Goal: Information Seeking & Learning: Learn about a topic

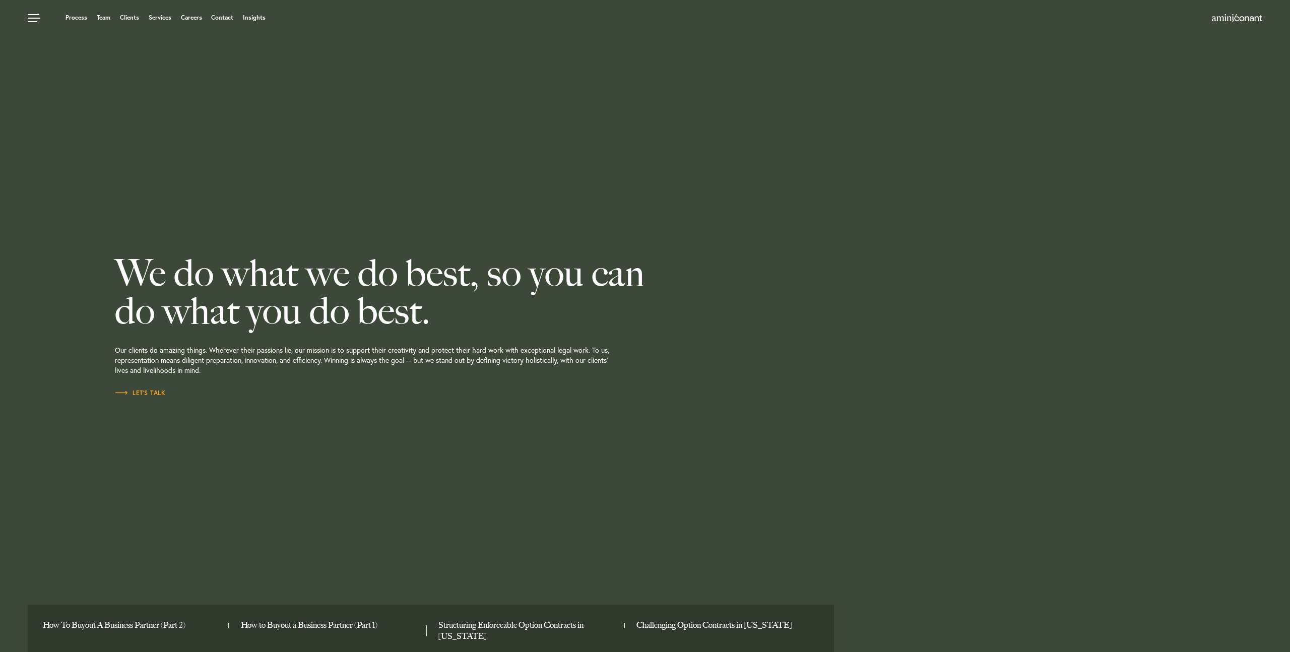
click at [245, 13] on ul "Process Team Clients Services Careers Contact Insights" at bounding box center [489, 18] width 922 height 10
click at [251, 17] on link "Insights" at bounding box center [254, 18] width 23 height 6
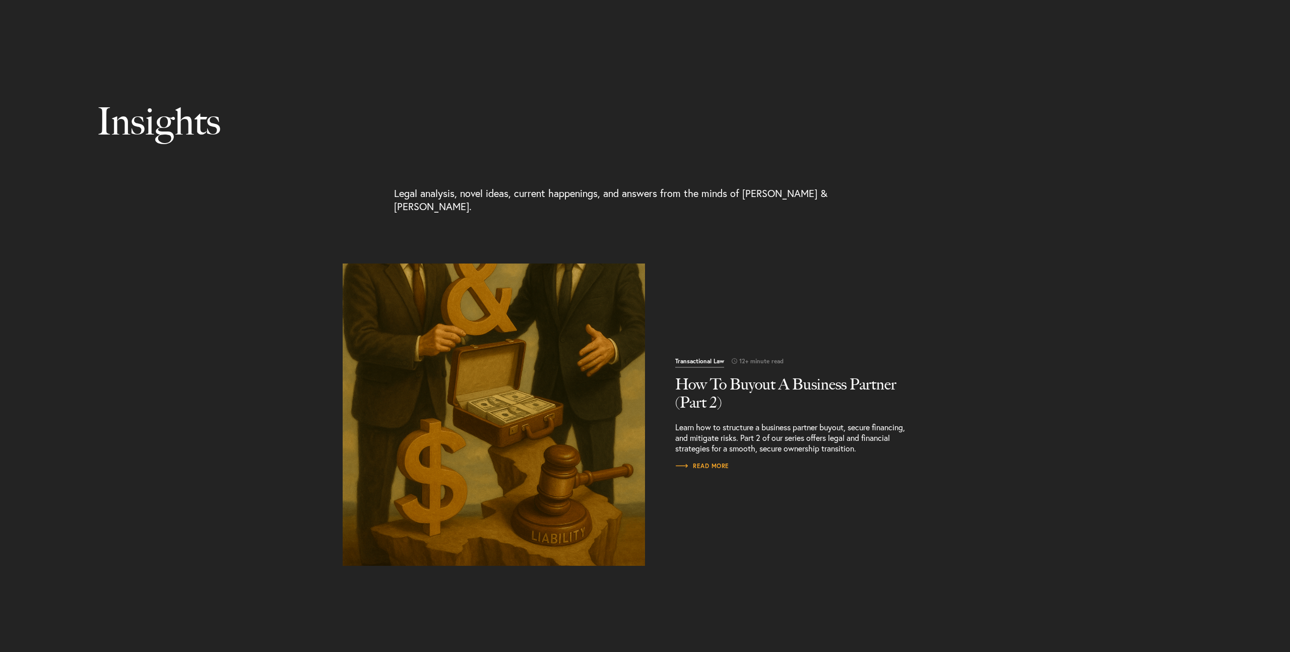
scroll to position [95, 0]
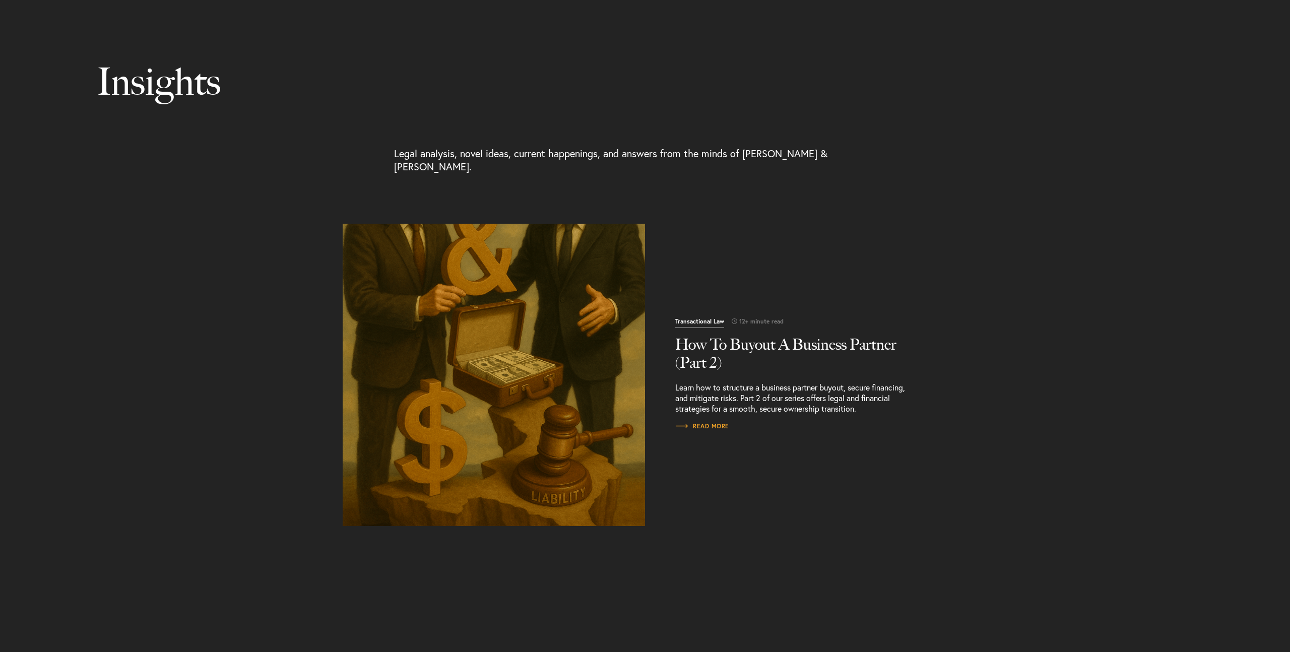
click at [750, 336] on h2 "How To Buyout A Business Partner (Part 2)" at bounding box center [796, 354] width 242 height 36
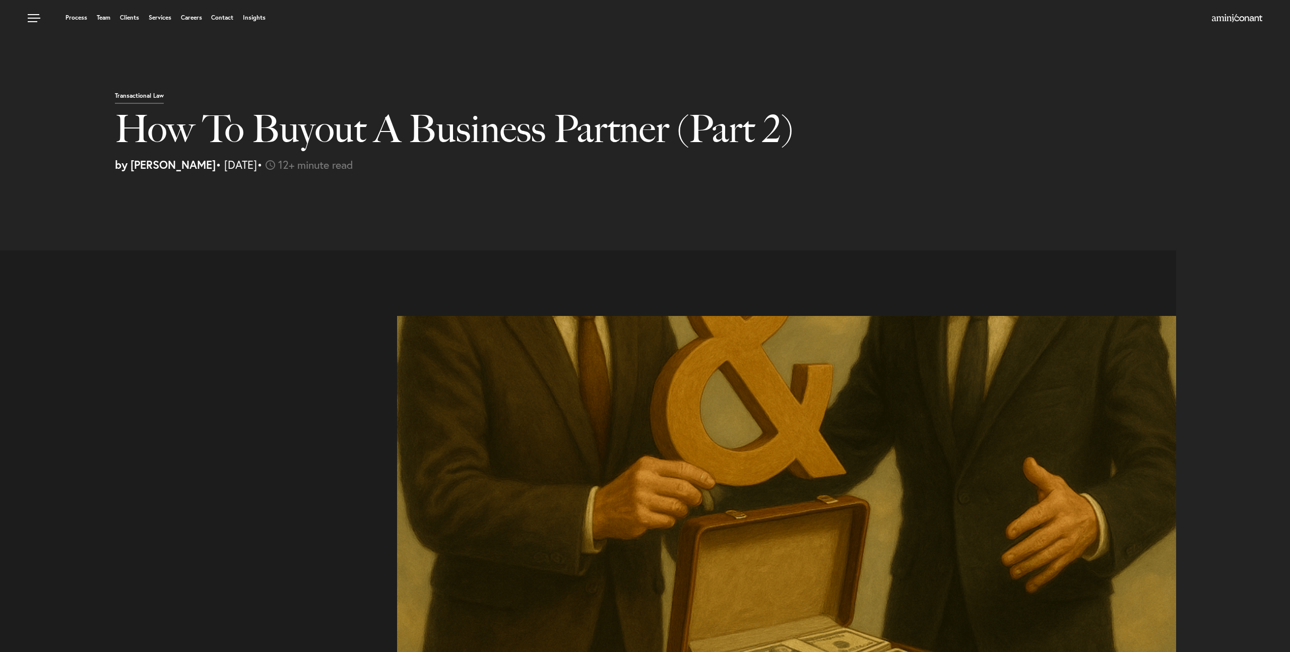
select select "US"
select select "Austin"
select select "Business and Civil Litigation"
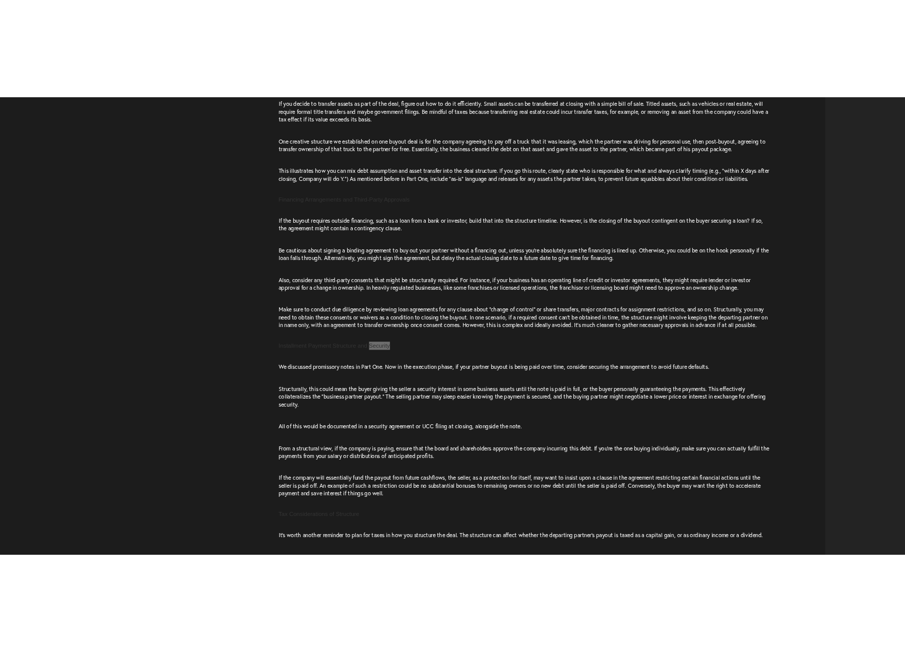
scroll to position [1474, 0]
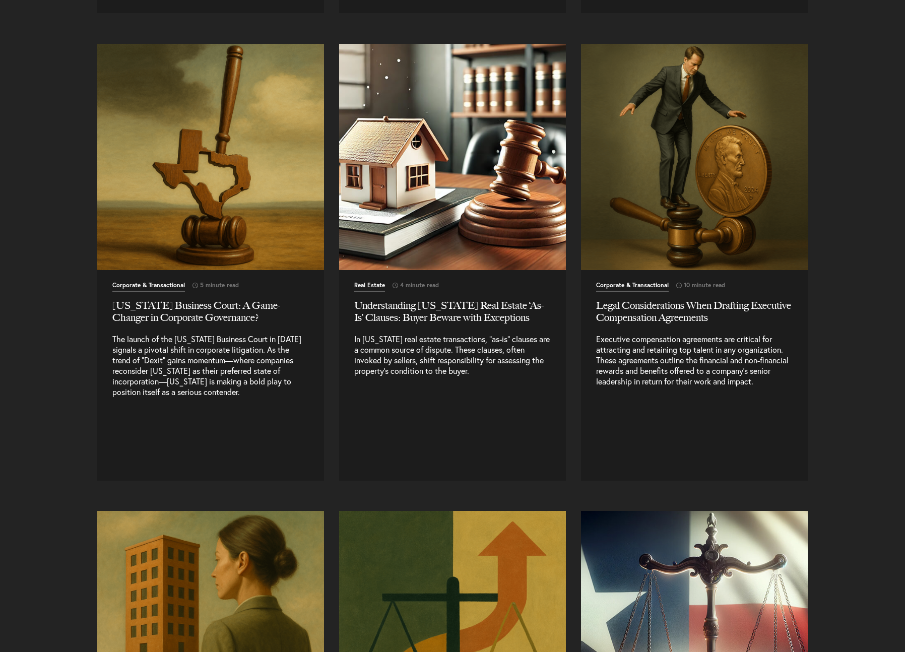
scroll to position [2742, 0]
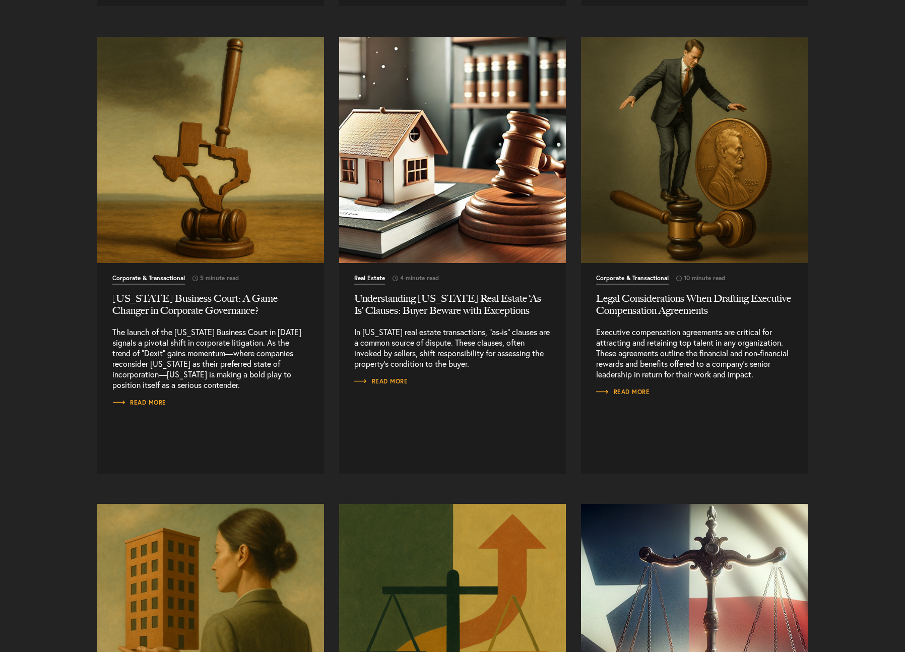
click at [471, 210] on img "Read More" at bounding box center [453, 150] width 238 height 238
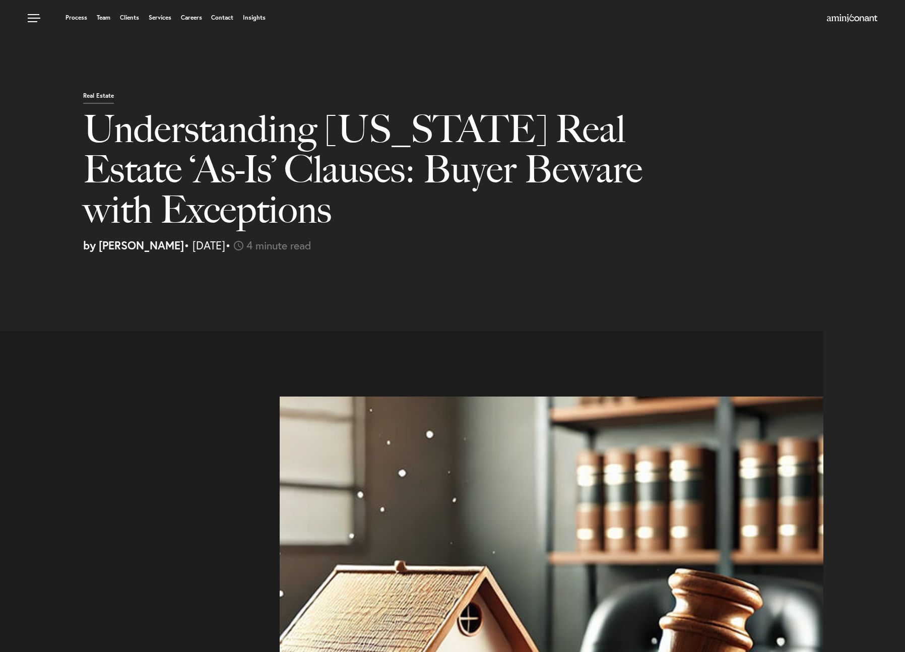
select select "US"
select select "Austin"
select select "Business and Civil Litigation"
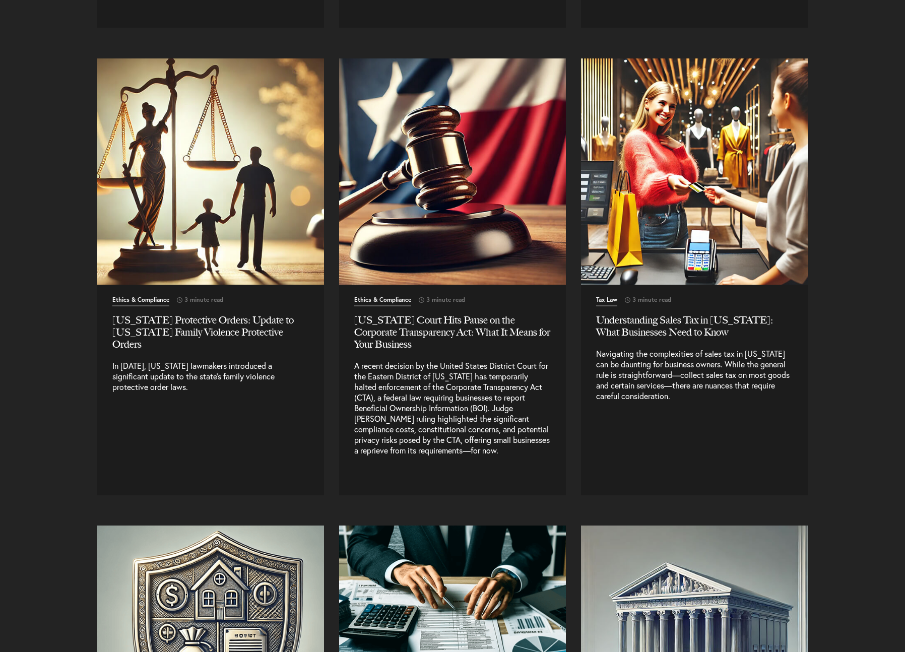
scroll to position [3678, 0]
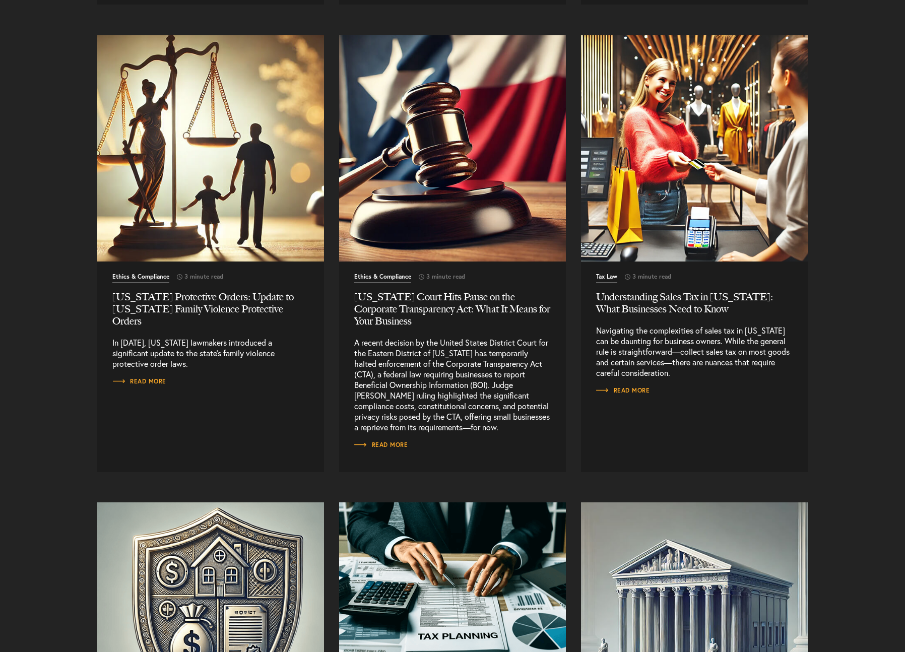
click at [219, 248] on img "Read More" at bounding box center [211, 148] width 238 height 238
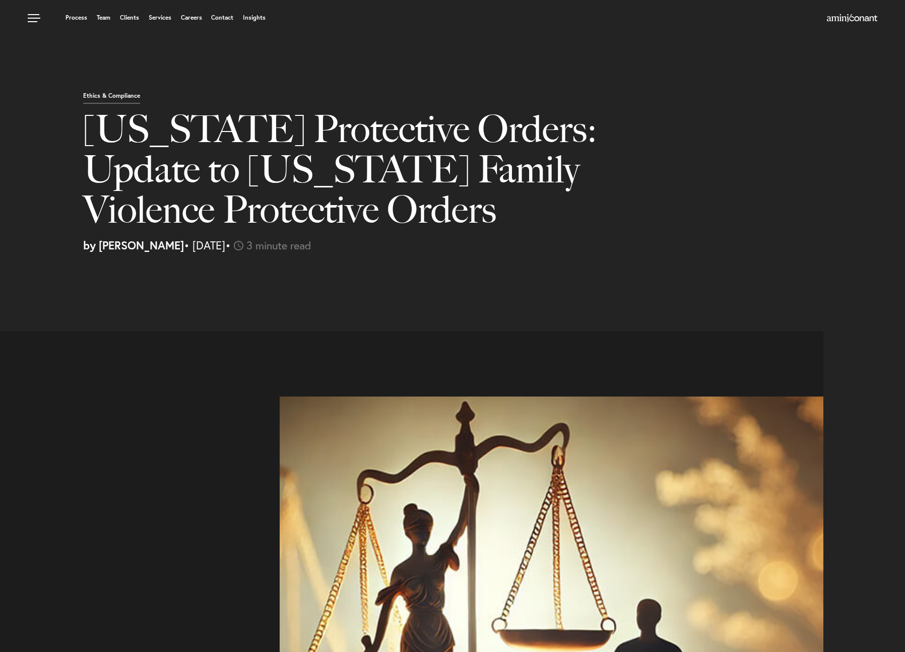
select select "US"
select select "Austin"
select select "Business and Civil Litigation"
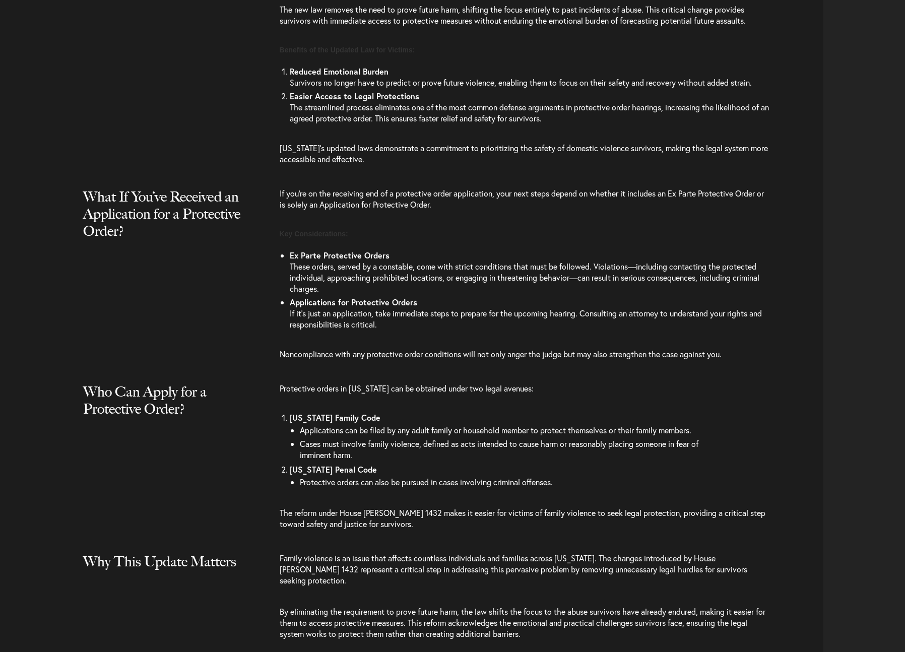
scroll to position [1101, 0]
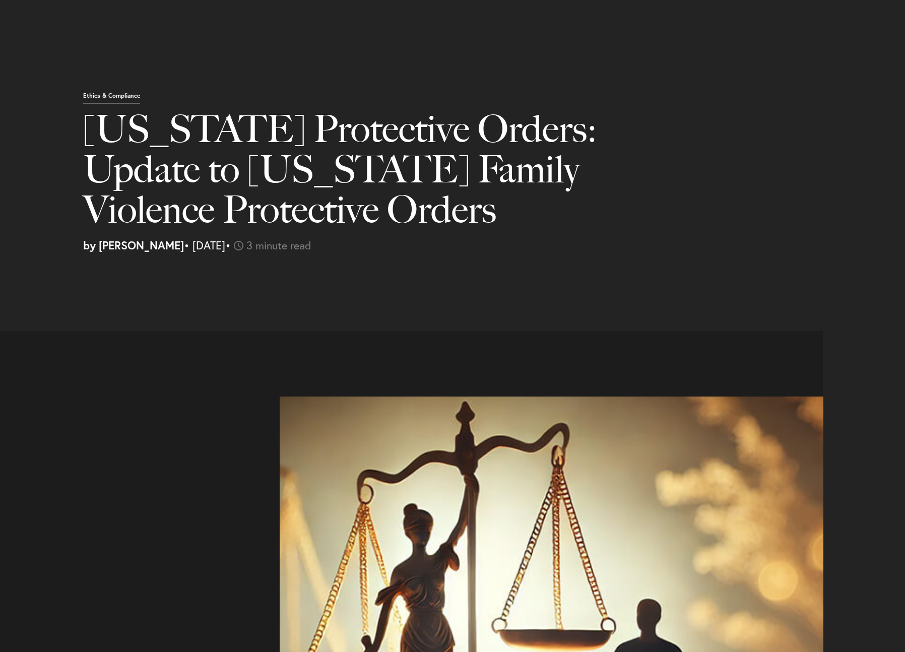
select select "US"
select select "Austin"
select select "Business and Civil Litigation"
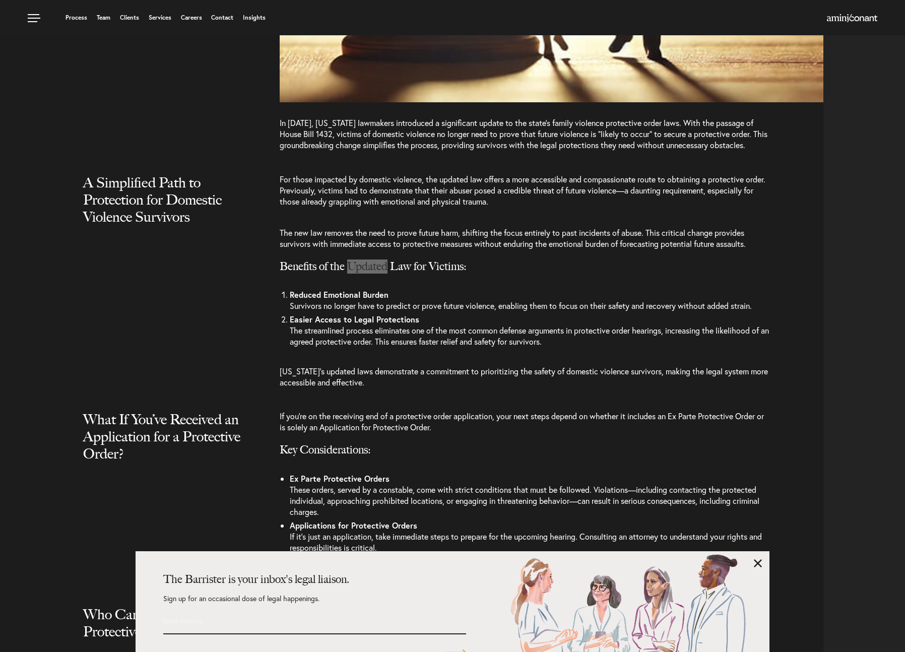
scroll to position [570, 0]
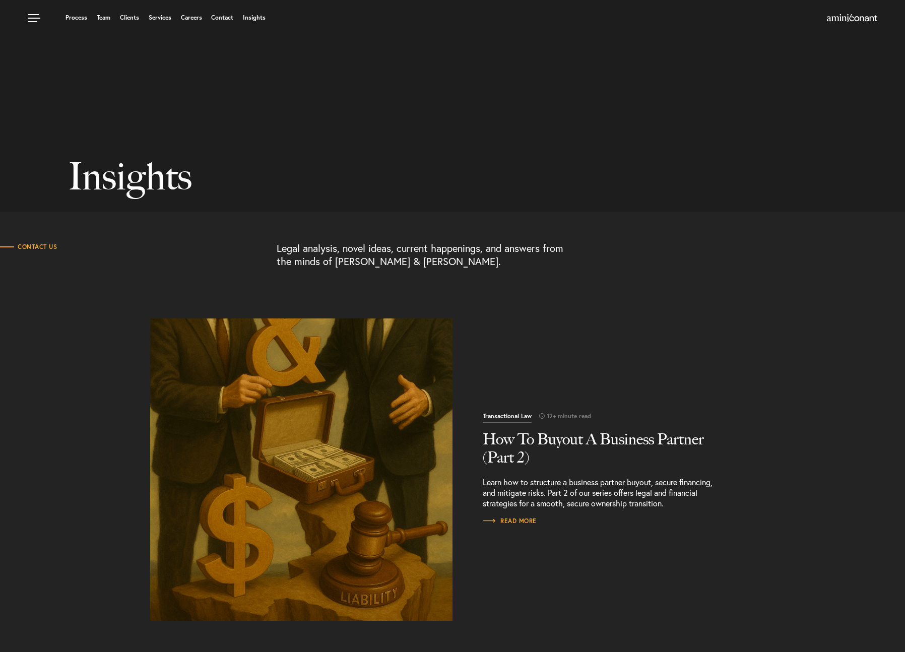
scroll to position [2, 0]
click at [385, 358] on img "Read More" at bounding box center [301, 467] width 317 height 317
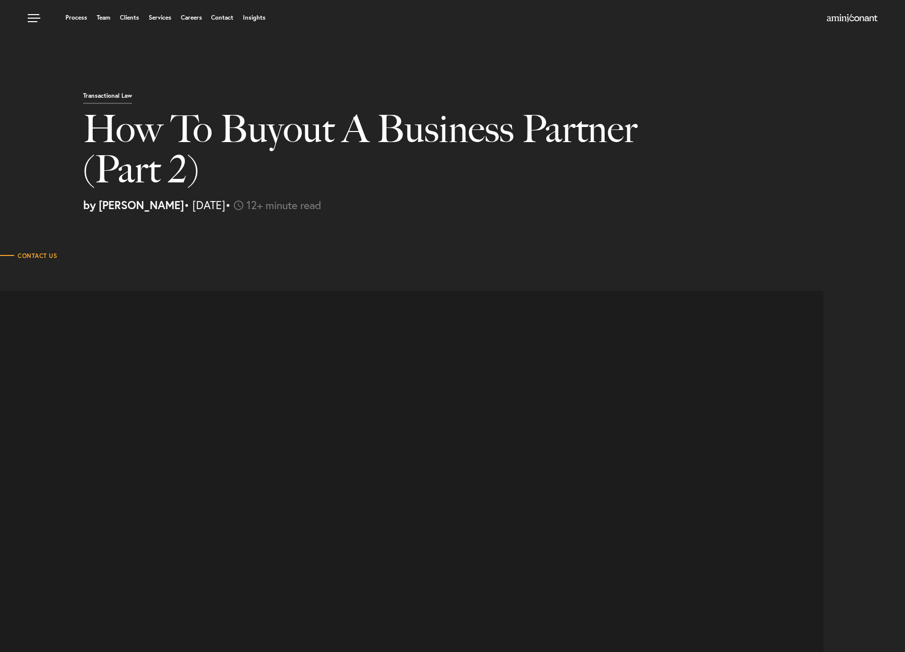
select select "US"
select select "Austin"
select select "Business and Civil Litigation"
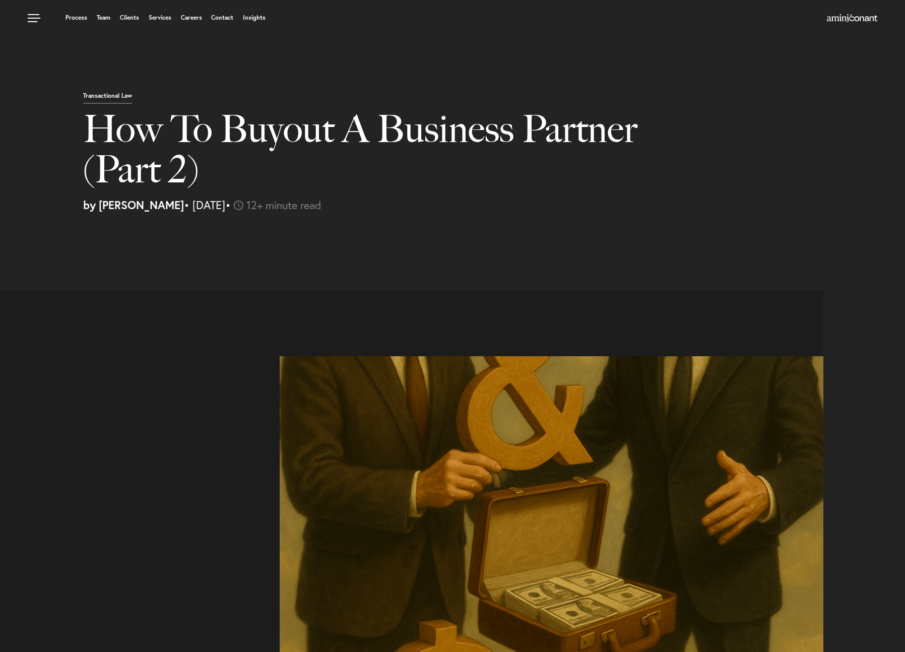
select select "US"
select select "Austin"
select select "Business and Civil Litigation"
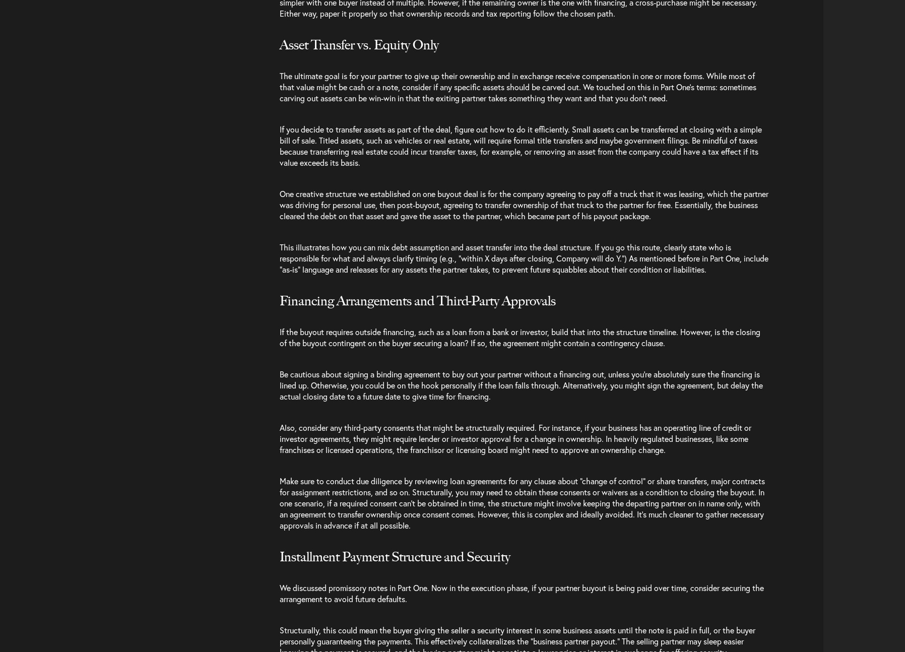
scroll to position [1183, 0]
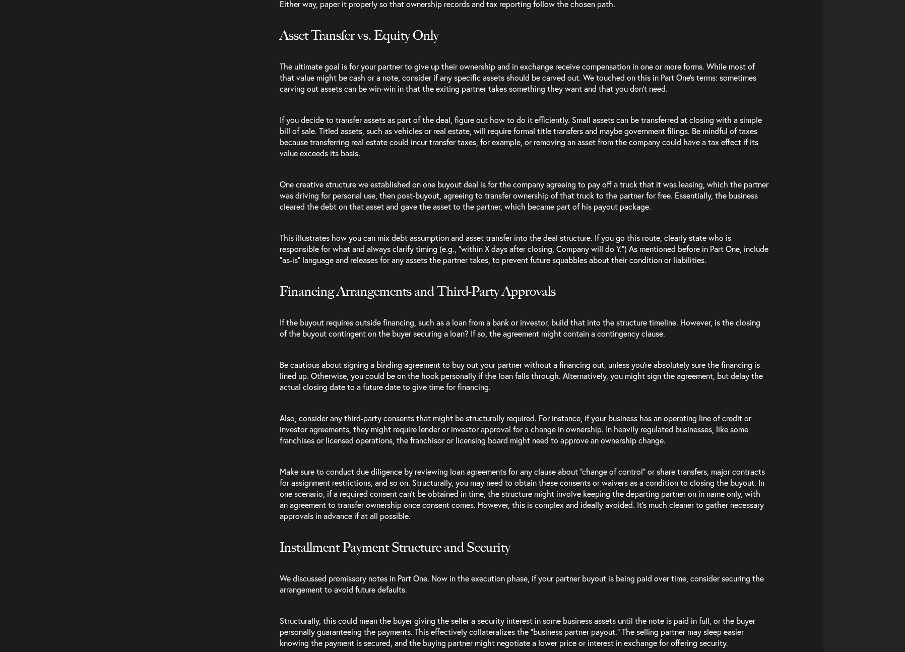
click at [414, 523] on p "Make sure to conduct due diligence by reviewing loan agreements for any clause …" at bounding box center [524, 494] width 489 height 76
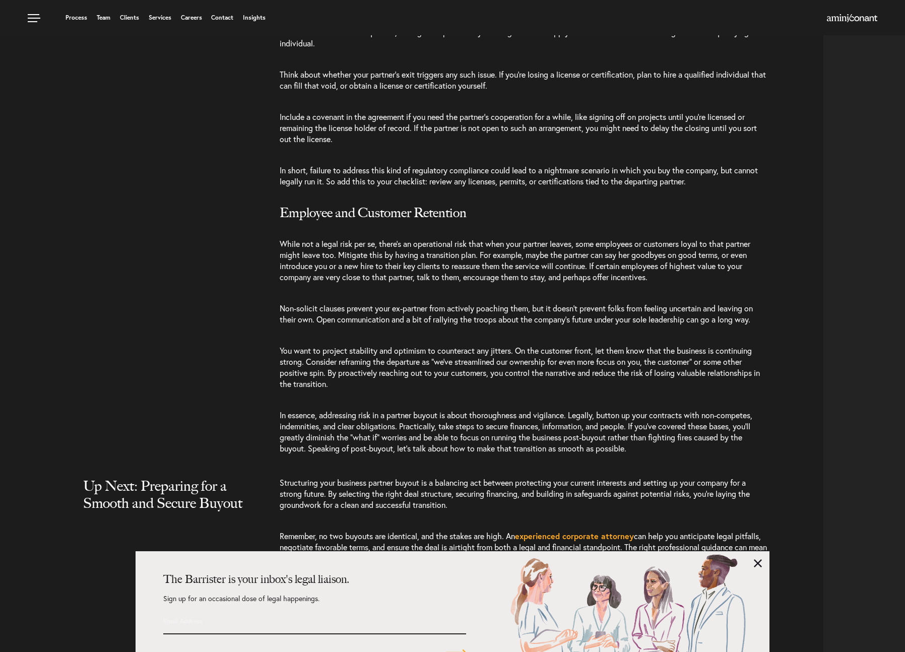
scroll to position [3463, 0]
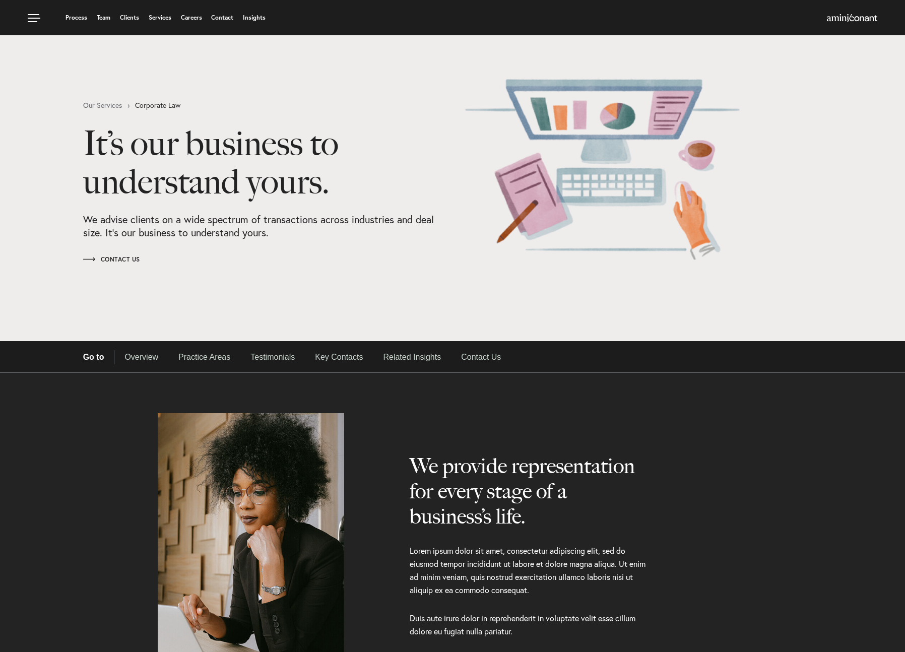
select select "Austin"
select select "Business and Civil Litigation"
